Goal: Find specific page/section: Find specific page/section

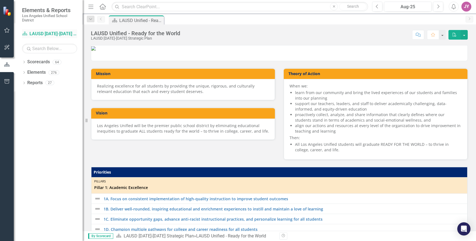
click at [35, 33] on link "Scorecard LAUSD [DATE]-[DATE] Strategic Plan" at bounding box center [49, 34] width 55 height 6
click at [23, 60] on div "Dropdown Scorecards 64" at bounding box center [52, 63] width 61 height 10
click at [46, 33] on link "Scorecard LAUSD [DATE]-[DATE] Strategic Plan" at bounding box center [49, 34] width 55 height 6
click at [24, 61] on icon at bounding box center [23, 62] width 1 height 2
click at [29, 73] on div "Dropdown" at bounding box center [28, 72] width 6 height 5
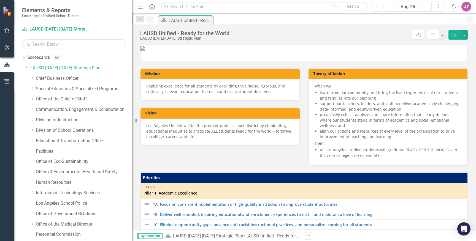
drag, startPoint x: 83, startPoint y: 77, endPoint x: 132, endPoint y: 78, distance: 48.2
click at [132, 78] on div "Resize" at bounding box center [134, 120] width 4 height 241
click at [33, 121] on icon "Dropdown" at bounding box center [32, 119] width 4 height 3
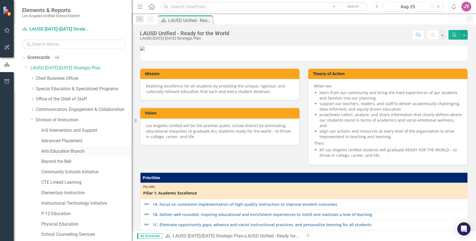
click at [66, 152] on link "Arts Education Branch" at bounding box center [86, 151] width 90 height 6
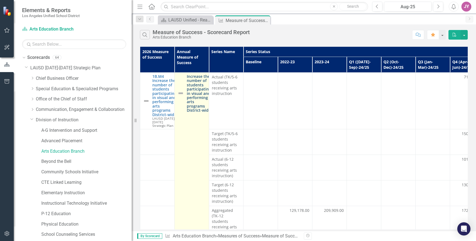
click at [196, 87] on link "Increase the number of students participating in visual and performing arts pro…" at bounding box center [199, 93] width 24 height 38
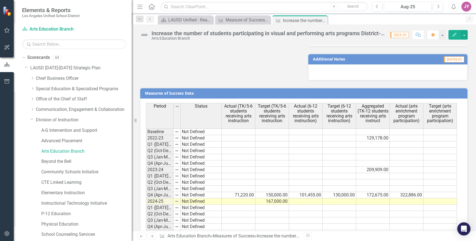
scroll to position [504, 0]
